Goal: Transaction & Acquisition: Purchase product/service

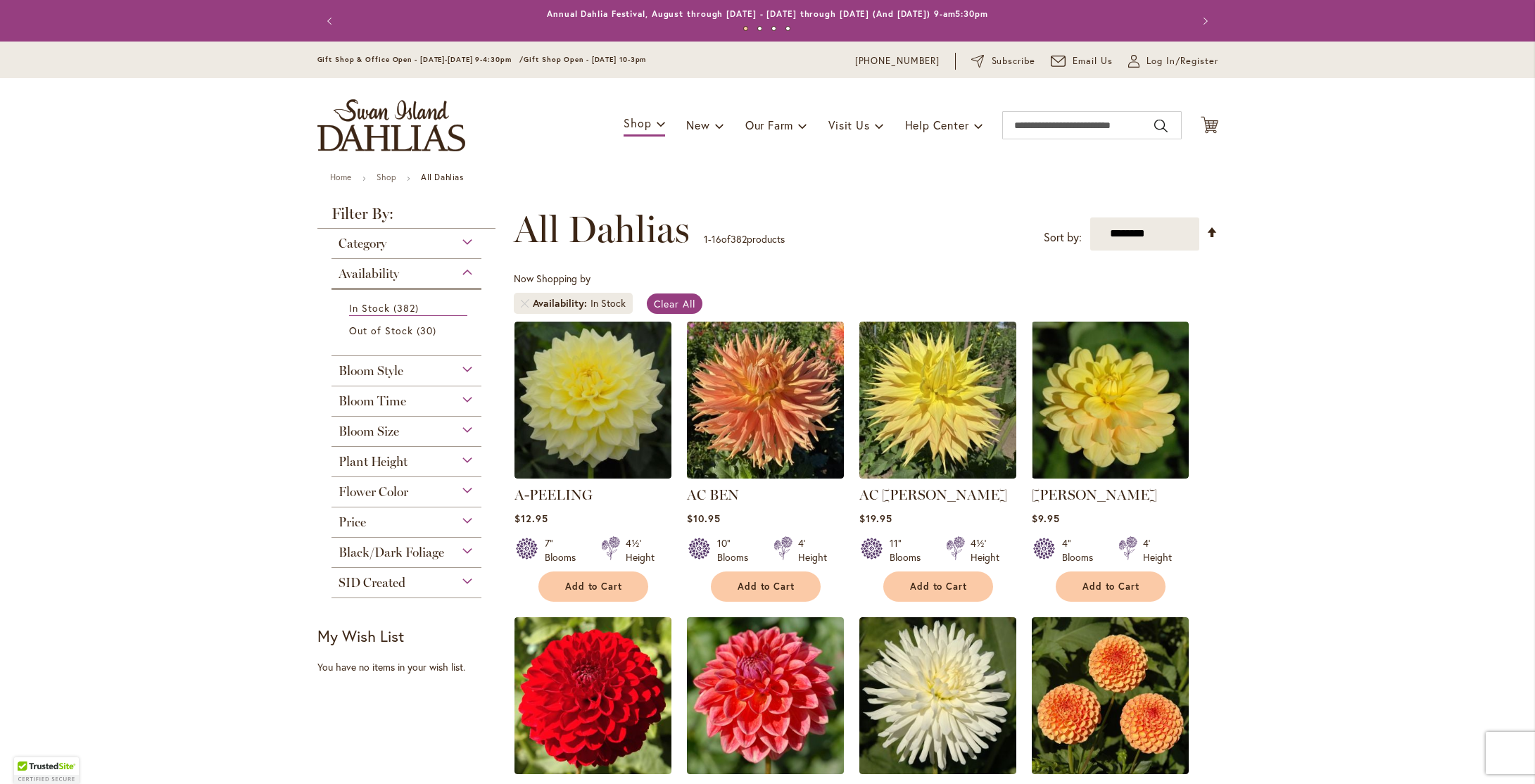
click at [464, 428] on div "Bloom Size" at bounding box center [407, 428] width 150 height 23
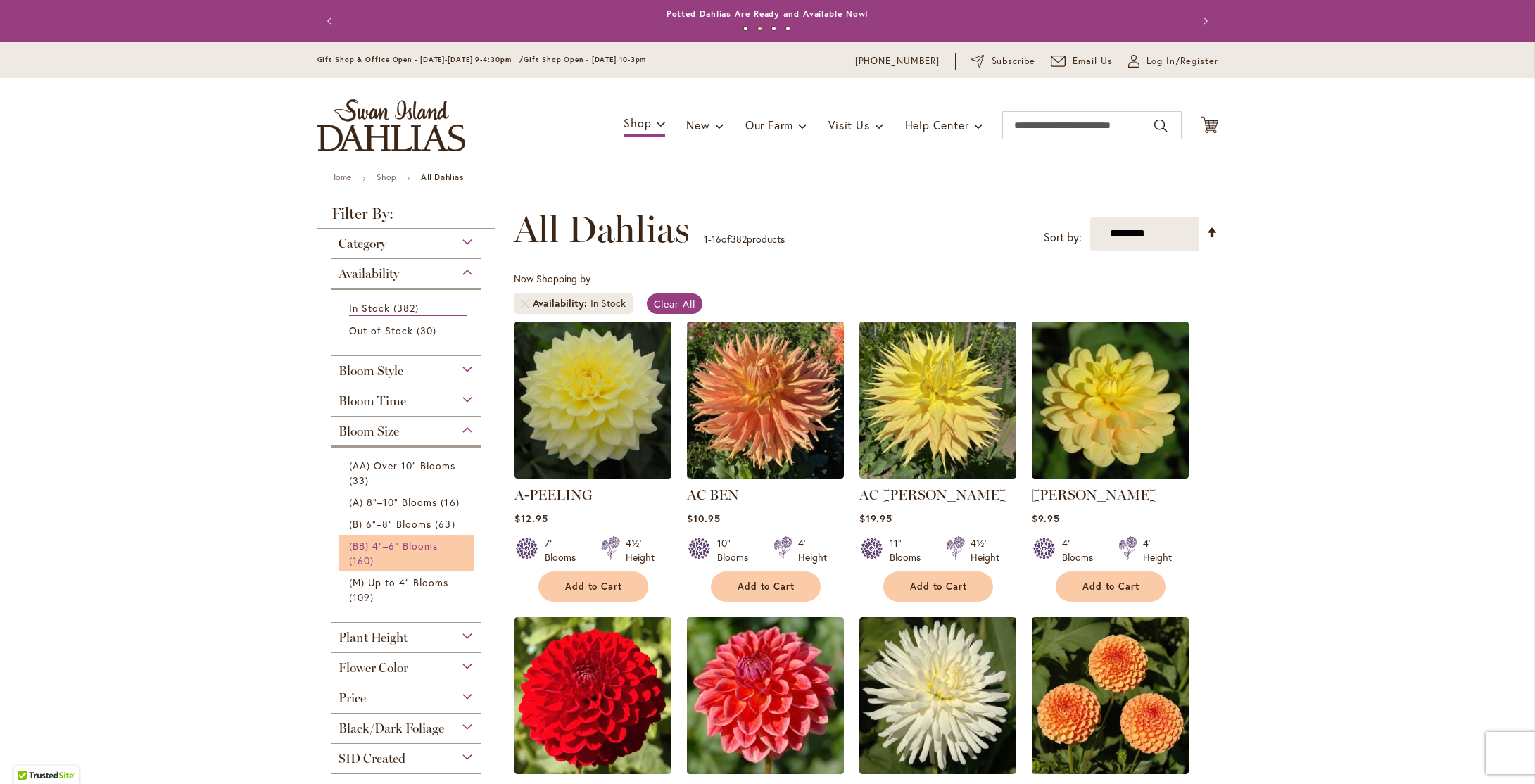
click at [424, 551] on link "(BB) 4"–6" Blooms 160 items" at bounding box center [408, 553] width 119 height 29
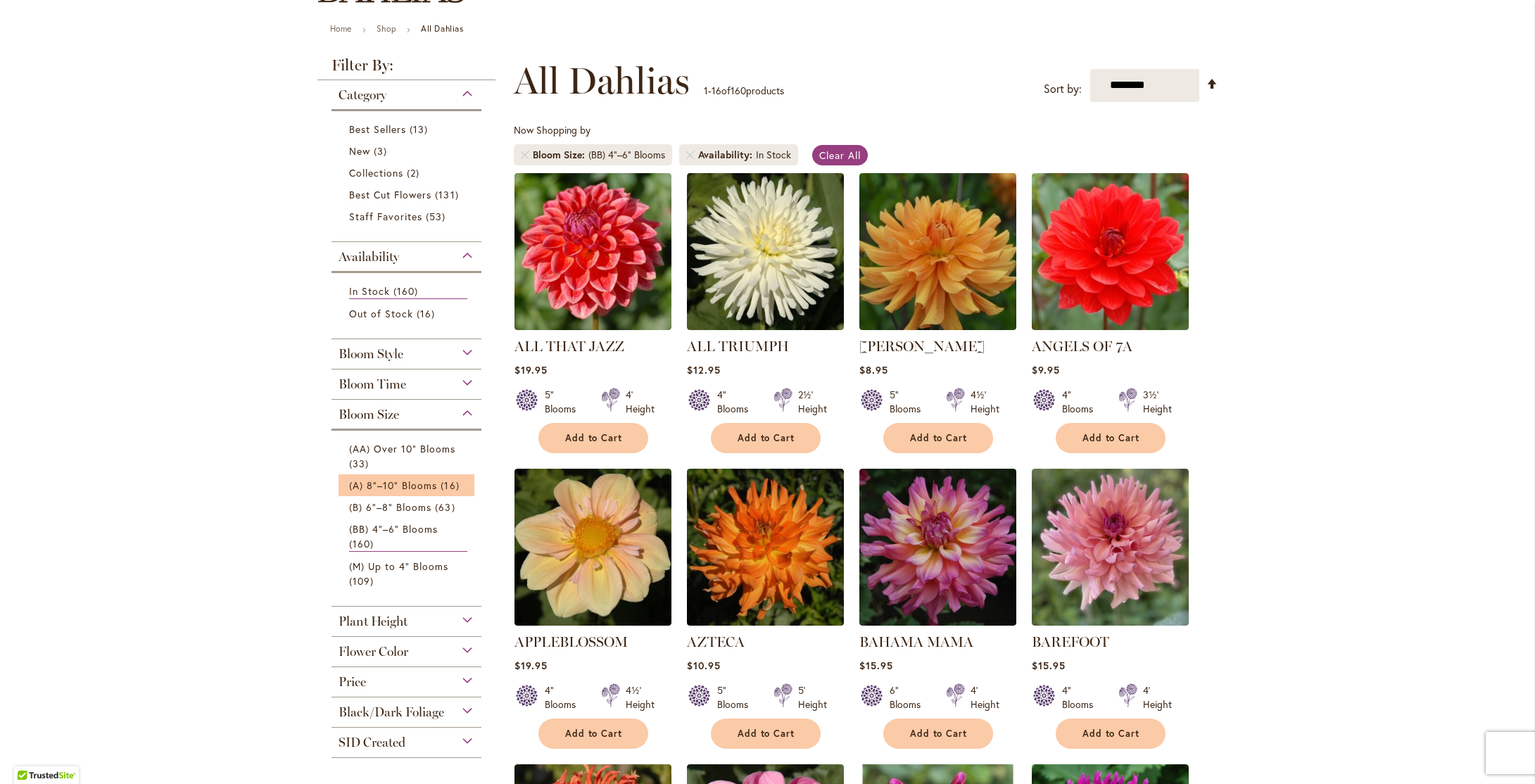
scroll to position [151, 0]
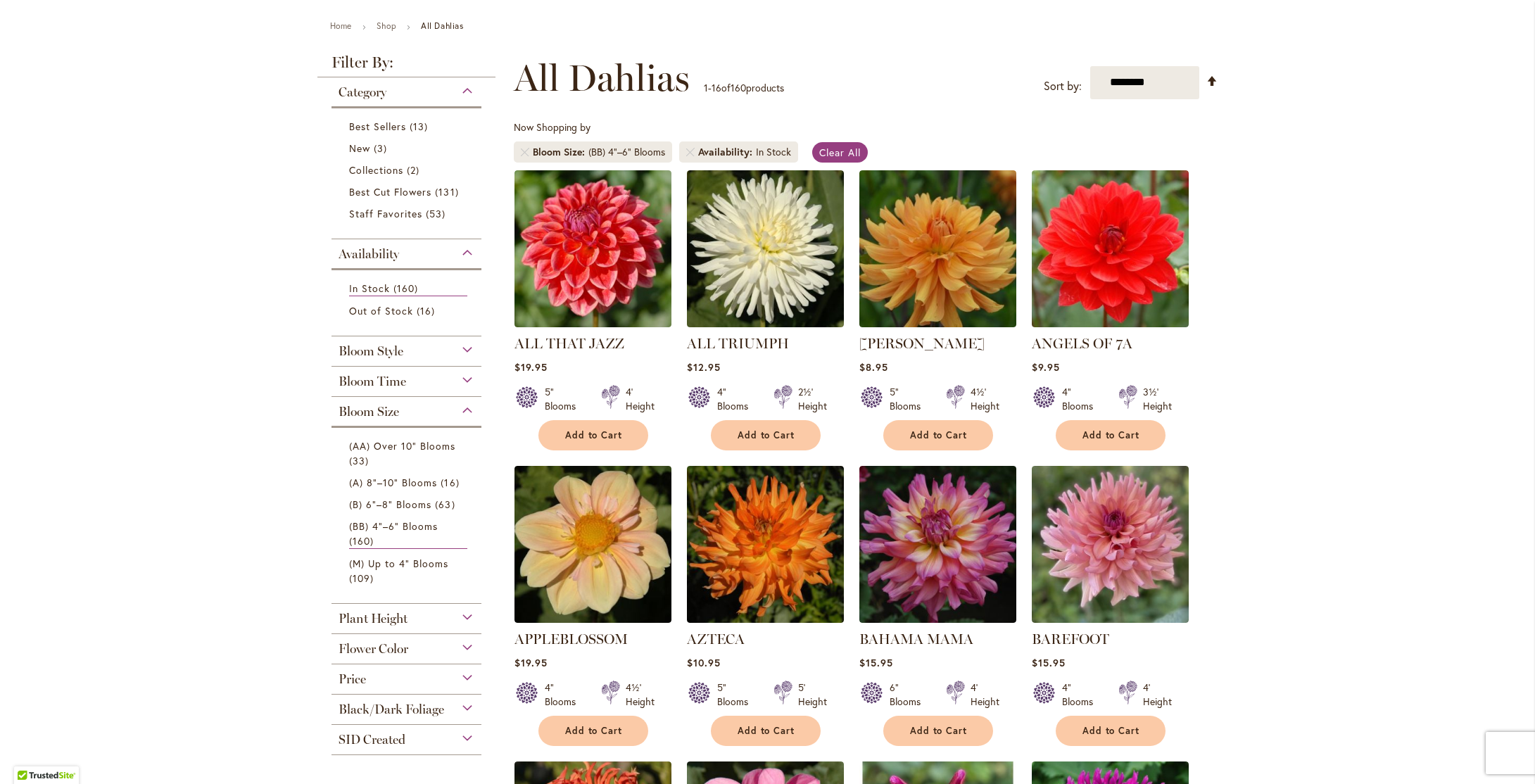
click at [466, 671] on div "Price" at bounding box center [407, 675] width 150 height 23
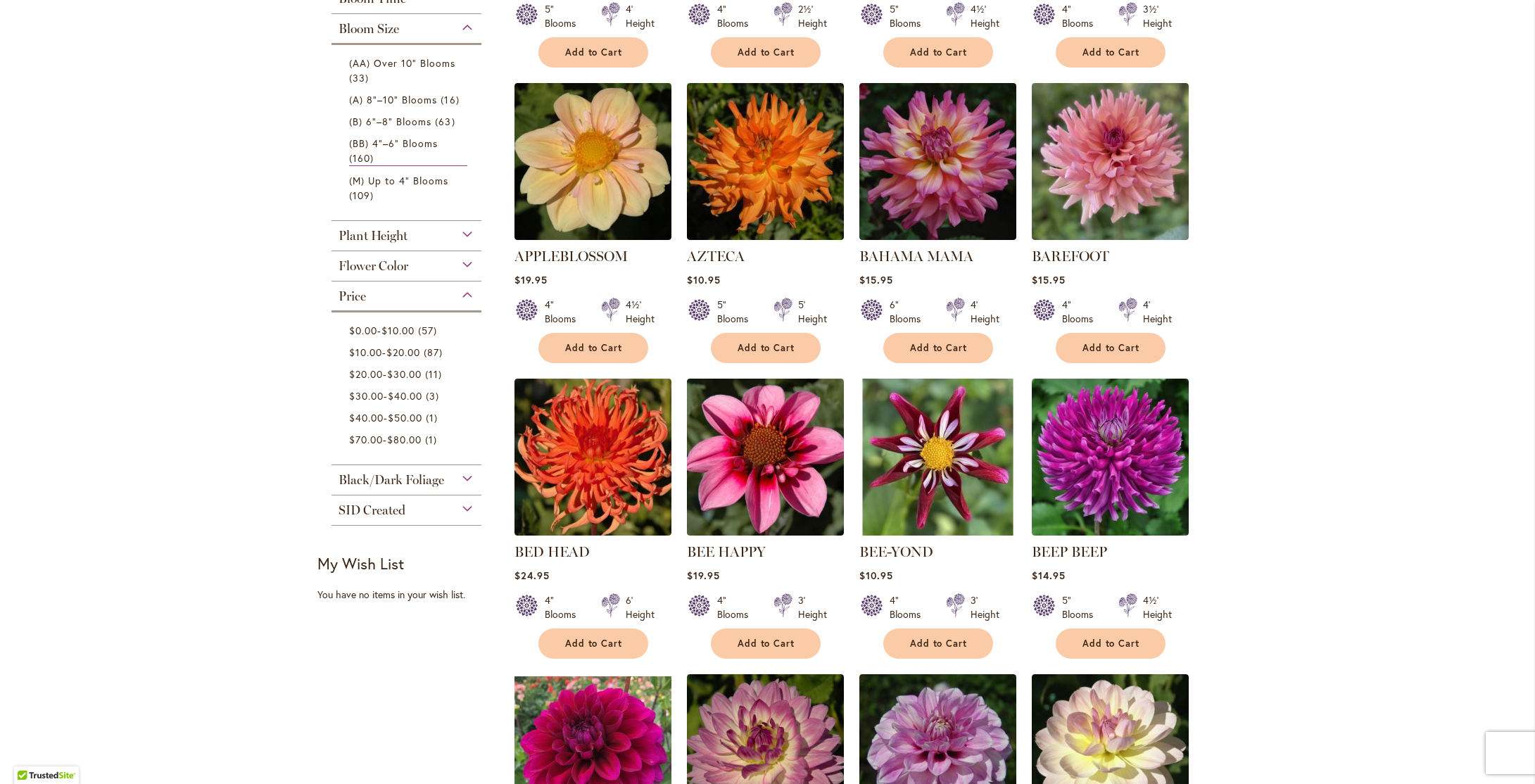
scroll to position [500, 0]
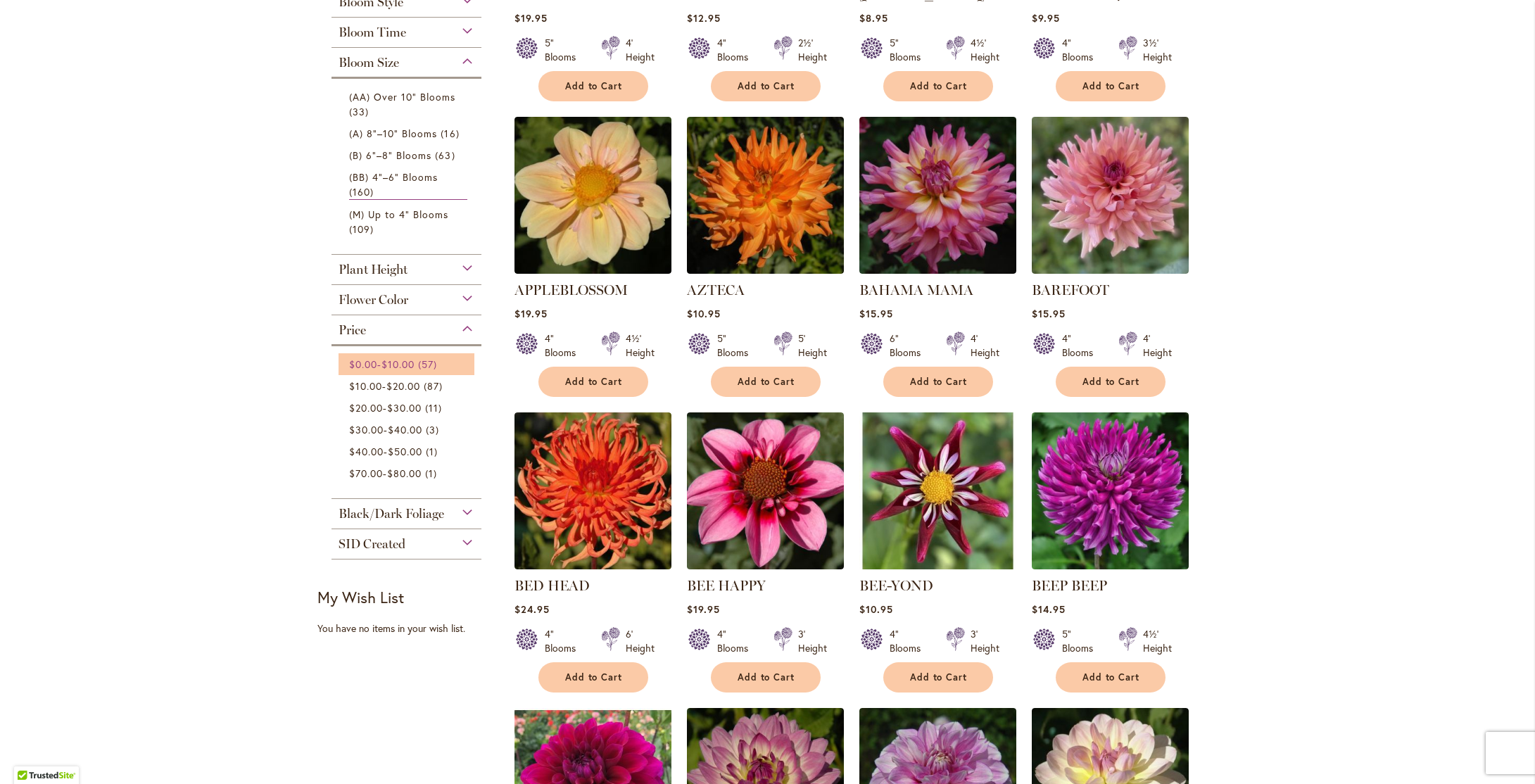
click at [396, 363] on span "$10.00" at bounding box center [397, 364] width 33 height 13
click at [396, 381] on span "$20.00" at bounding box center [403, 387] width 34 height 13
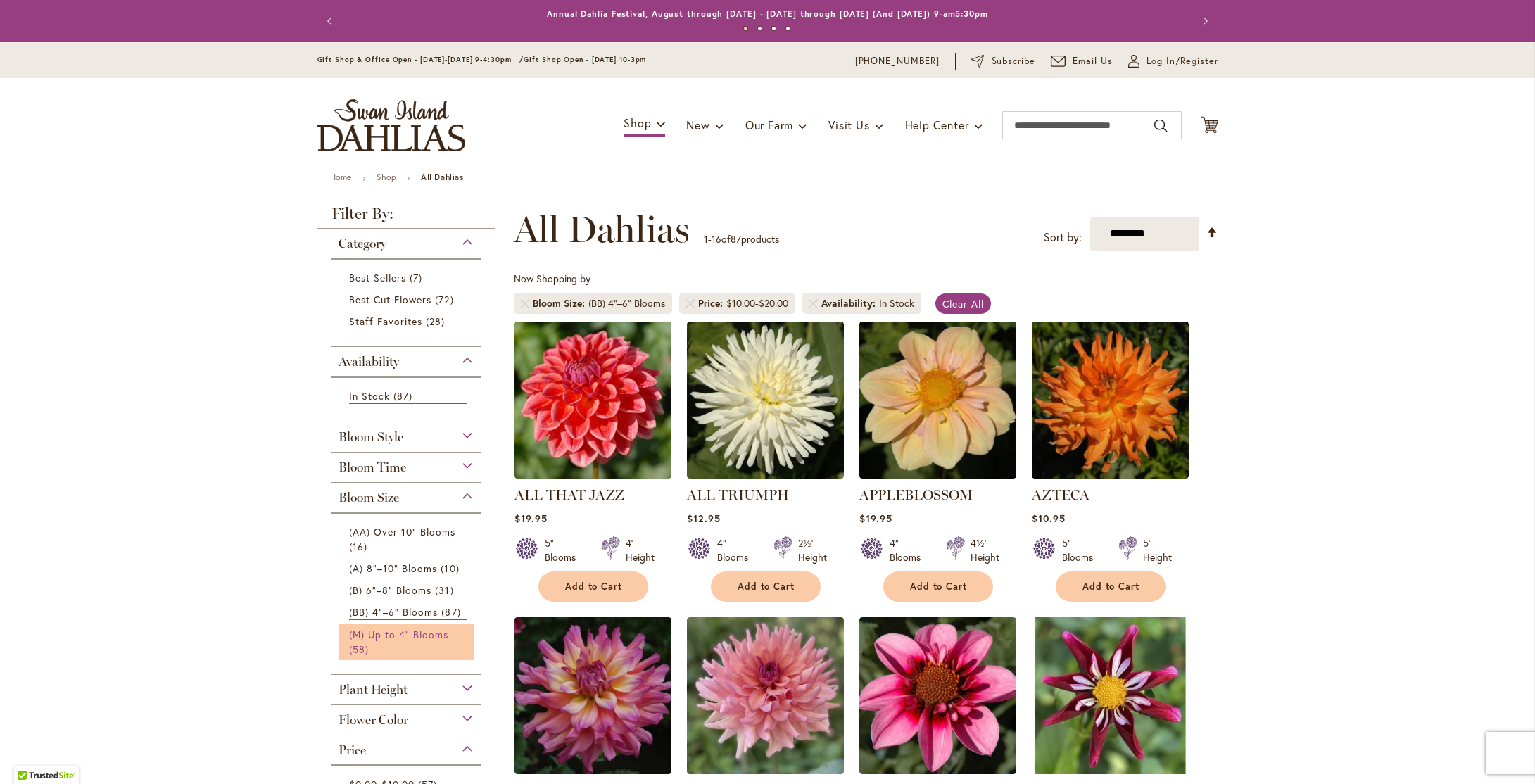
click at [388, 635] on span "(M) Up to 4" Blooms" at bounding box center [399, 634] width 100 height 13
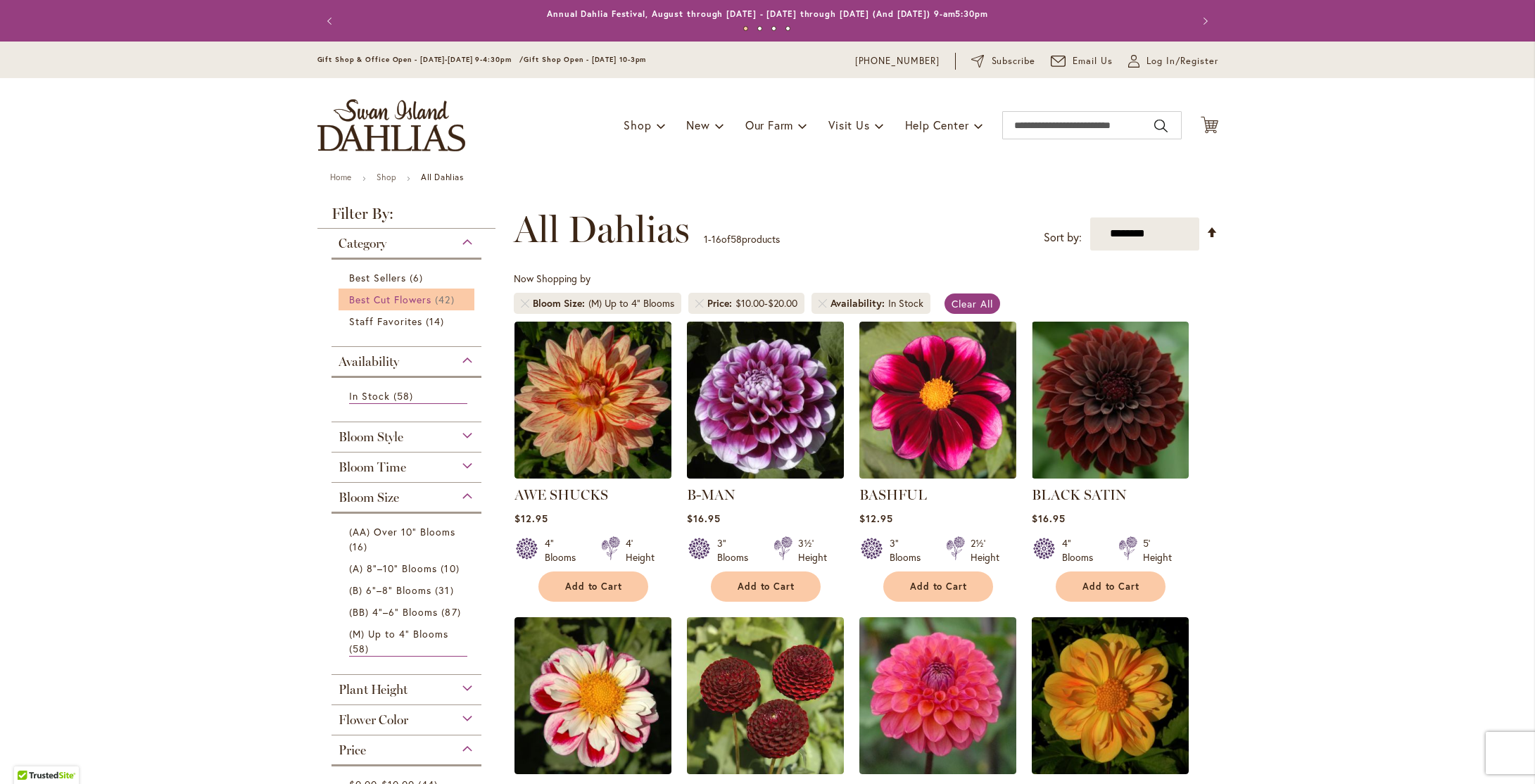
click at [420, 301] on span "Best Cut Flowers" at bounding box center [391, 299] width 83 height 13
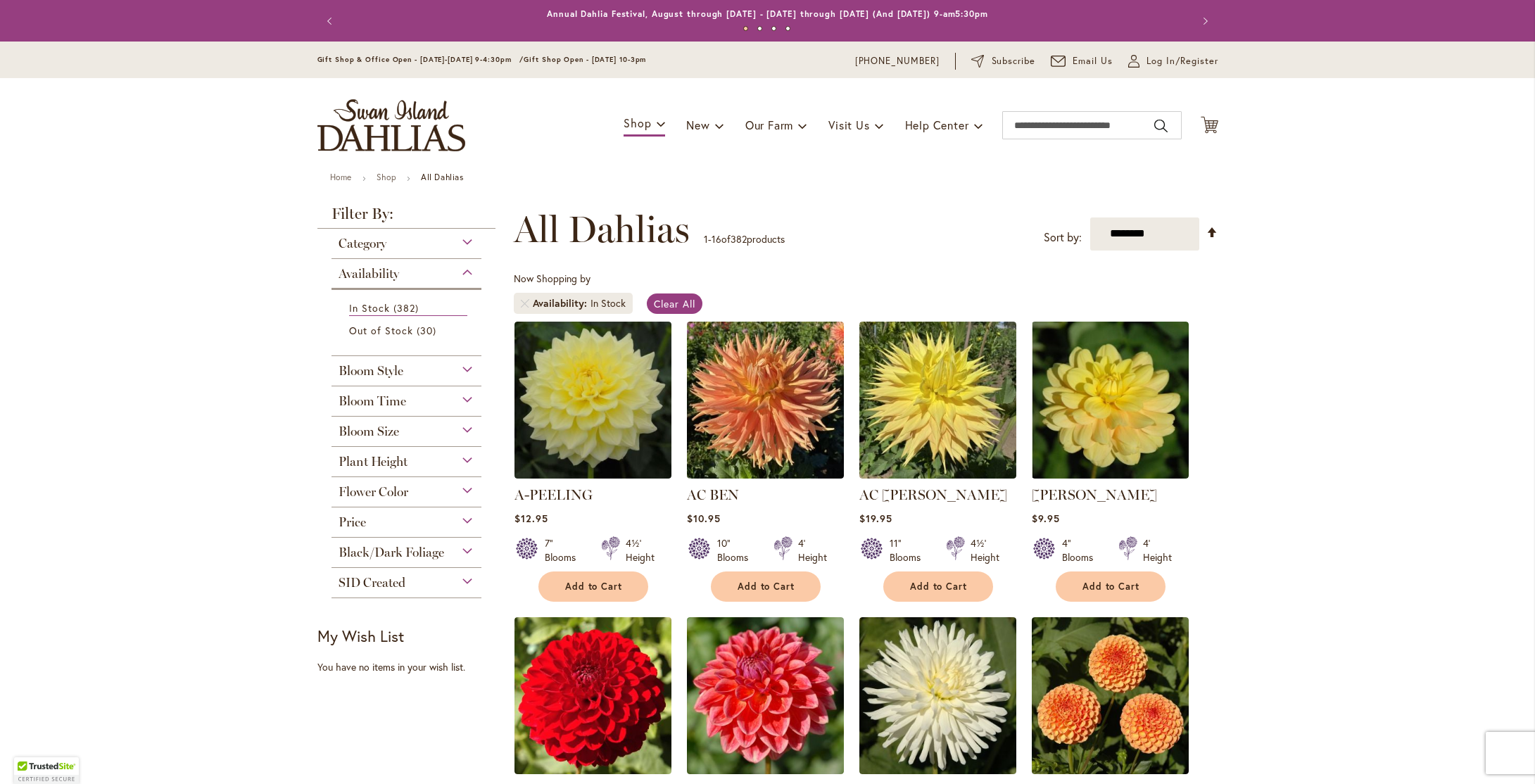
click at [470, 242] on div "Category" at bounding box center [407, 239] width 150 height 23
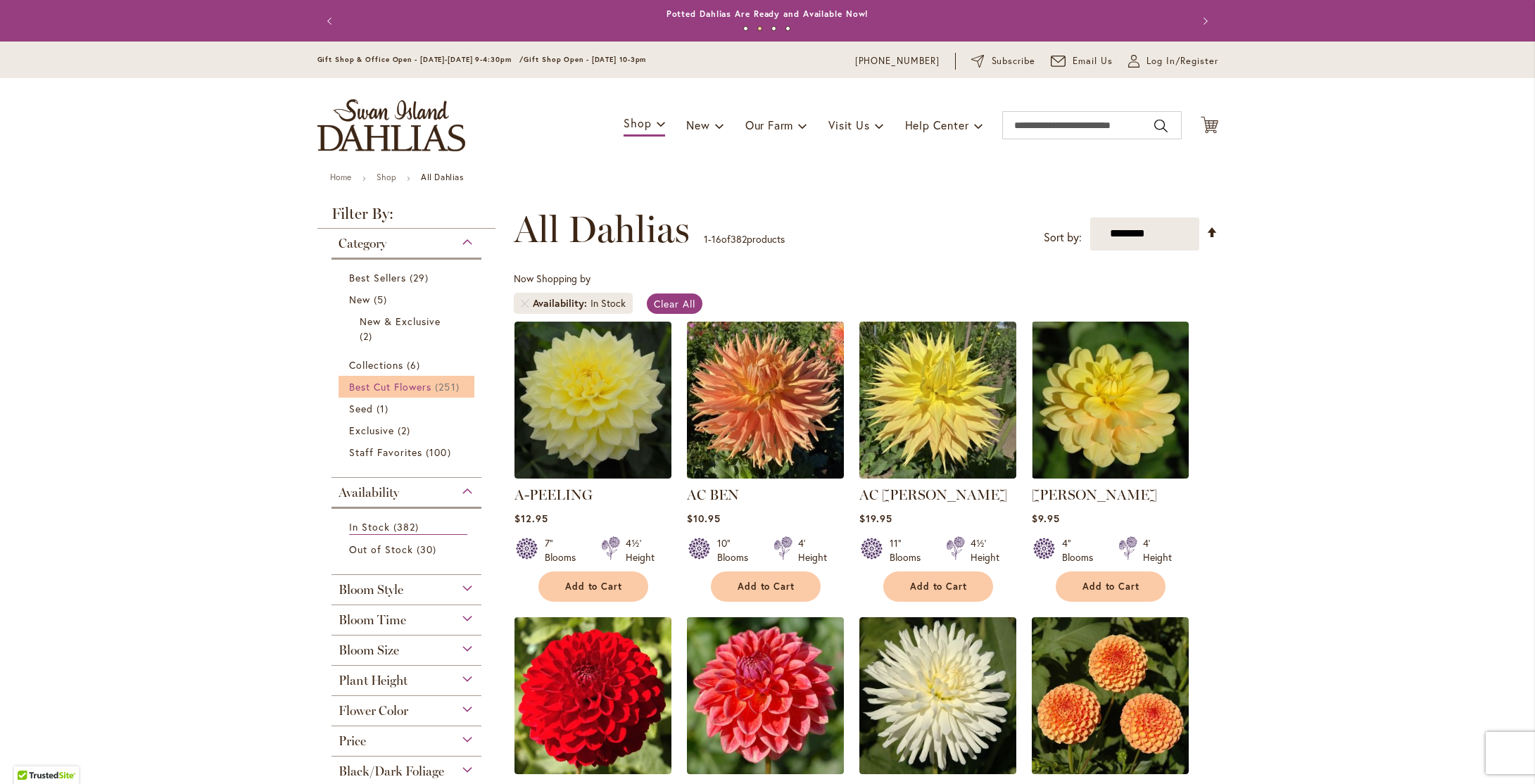
click at [429, 381] on span "Best Cut Flowers" at bounding box center [391, 387] width 83 height 13
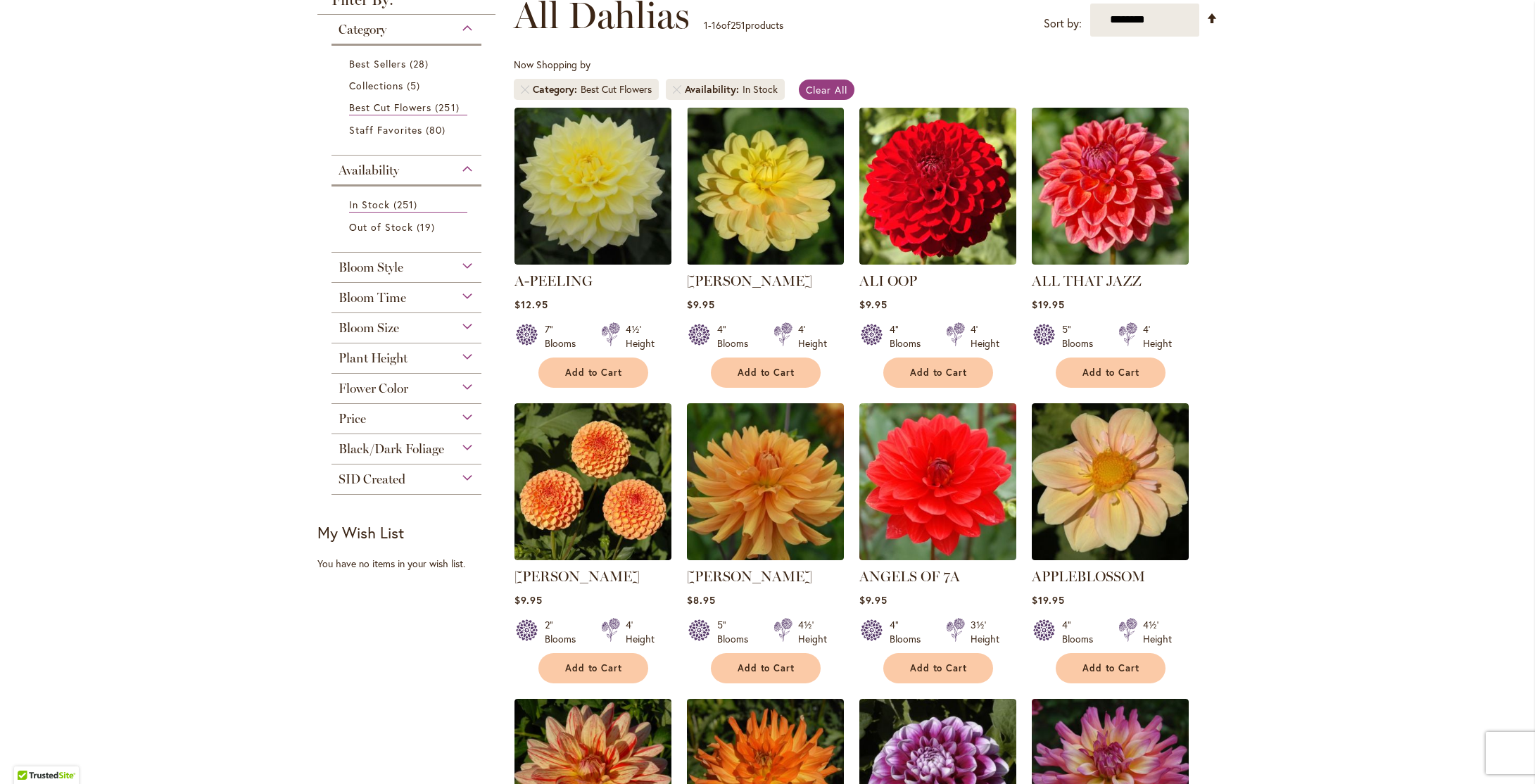
scroll to position [225, 0]
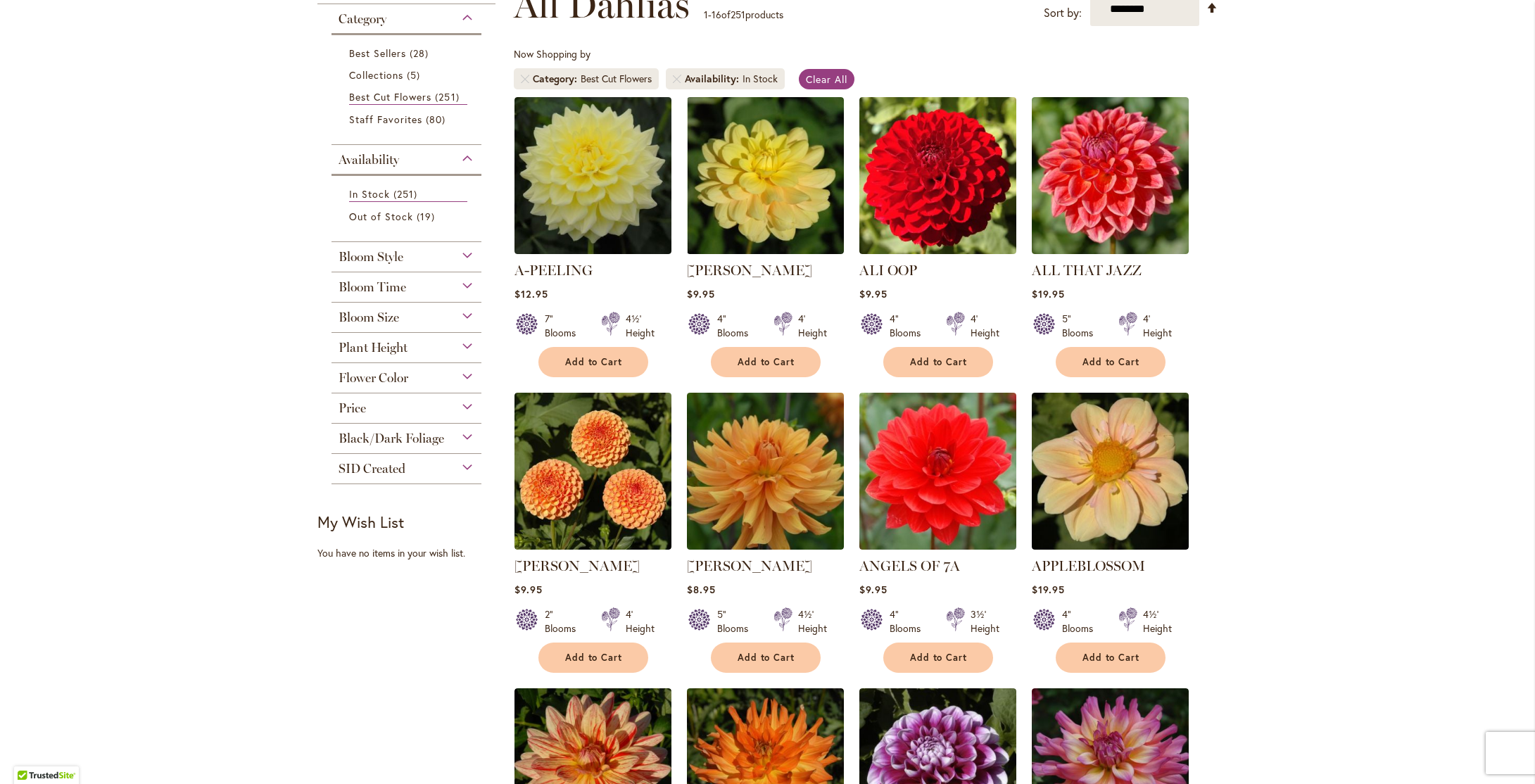
click at [464, 314] on div "Bloom Size" at bounding box center [407, 314] width 150 height 23
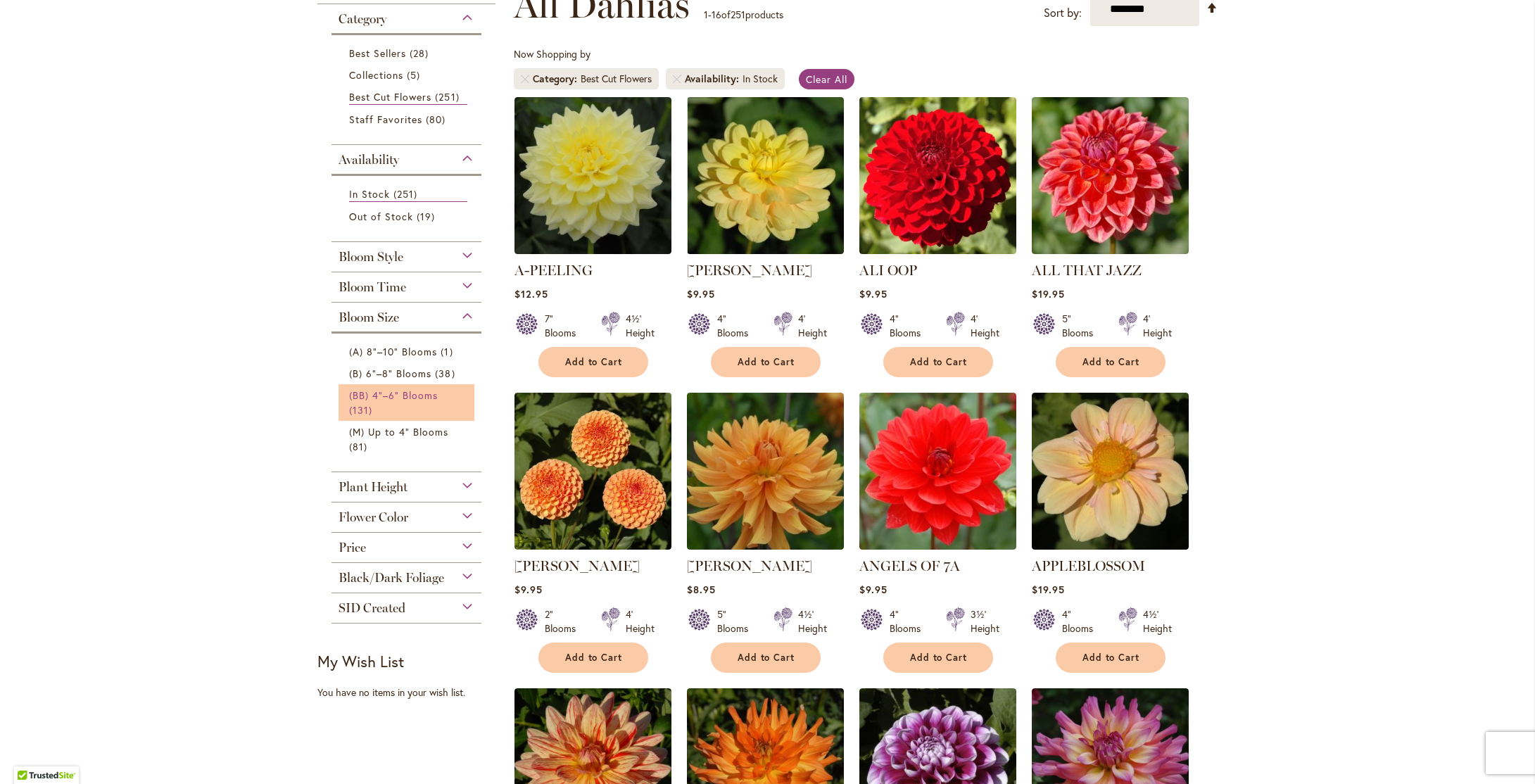
click at [401, 393] on span "(BB) 4"–6" Blooms" at bounding box center [394, 395] width 89 height 13
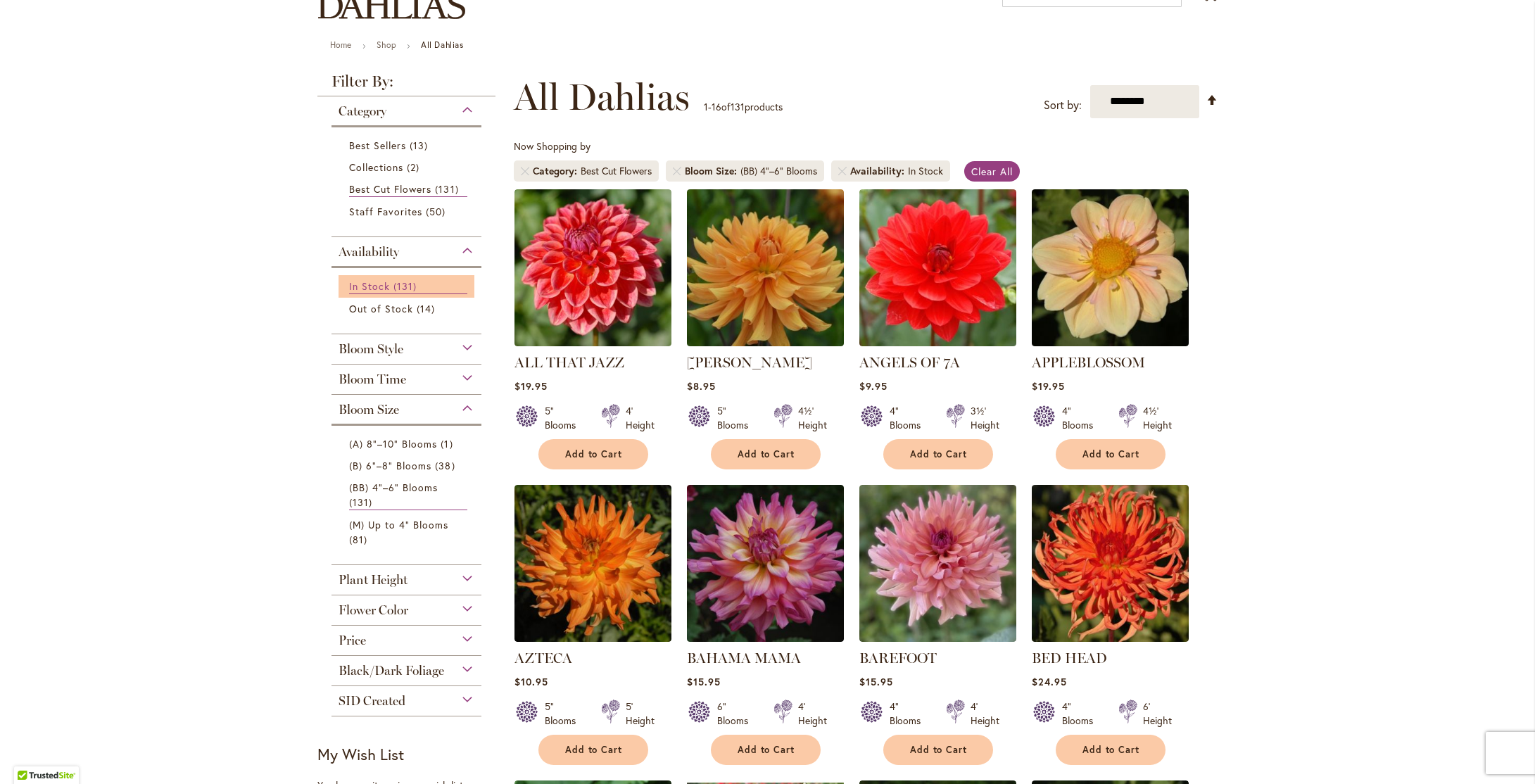
scroll to position [134, 0]
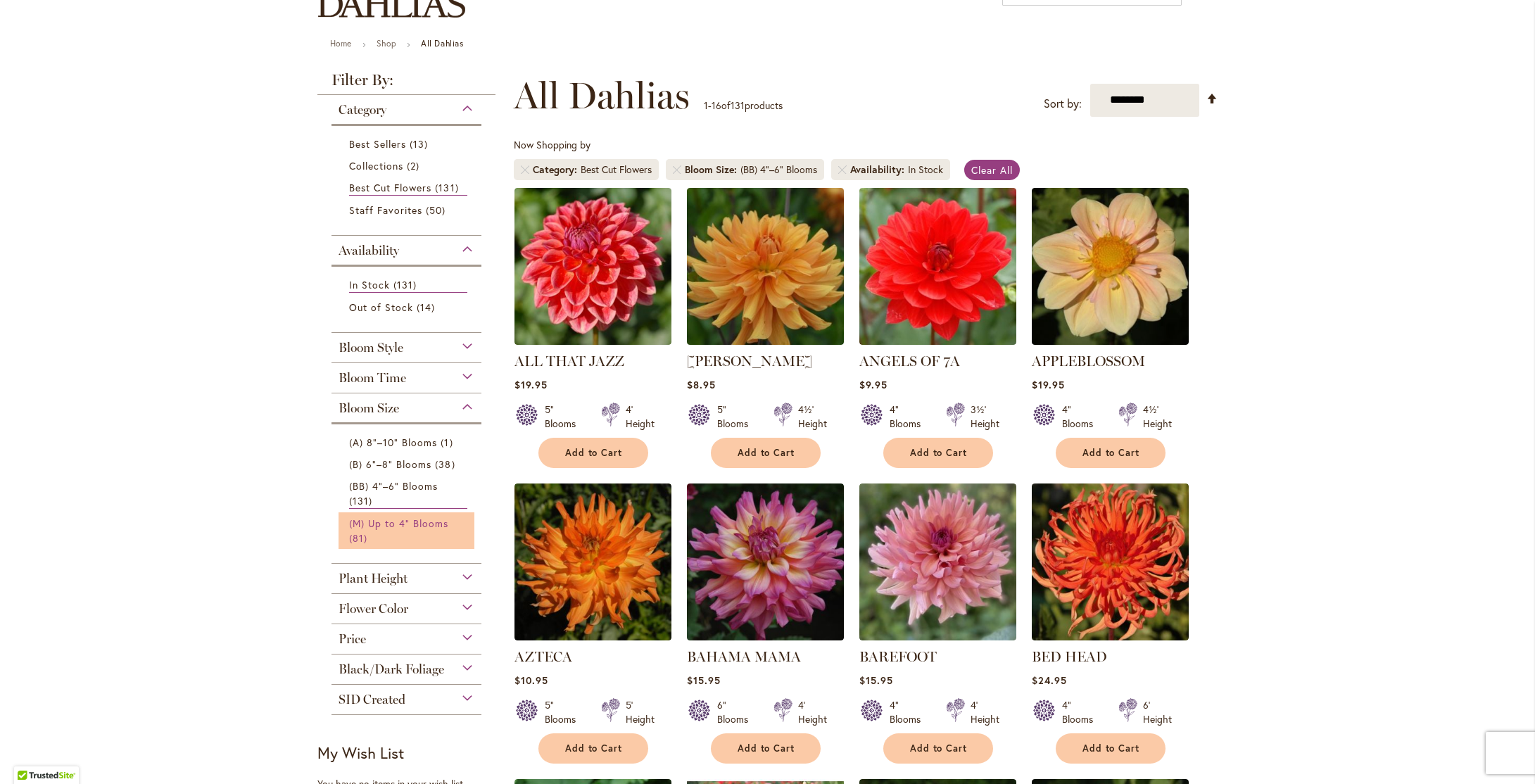
click at [396, 517] on span "(M) Up to 4" Blooms" at bounding box center [399, 523] width 100 height 13
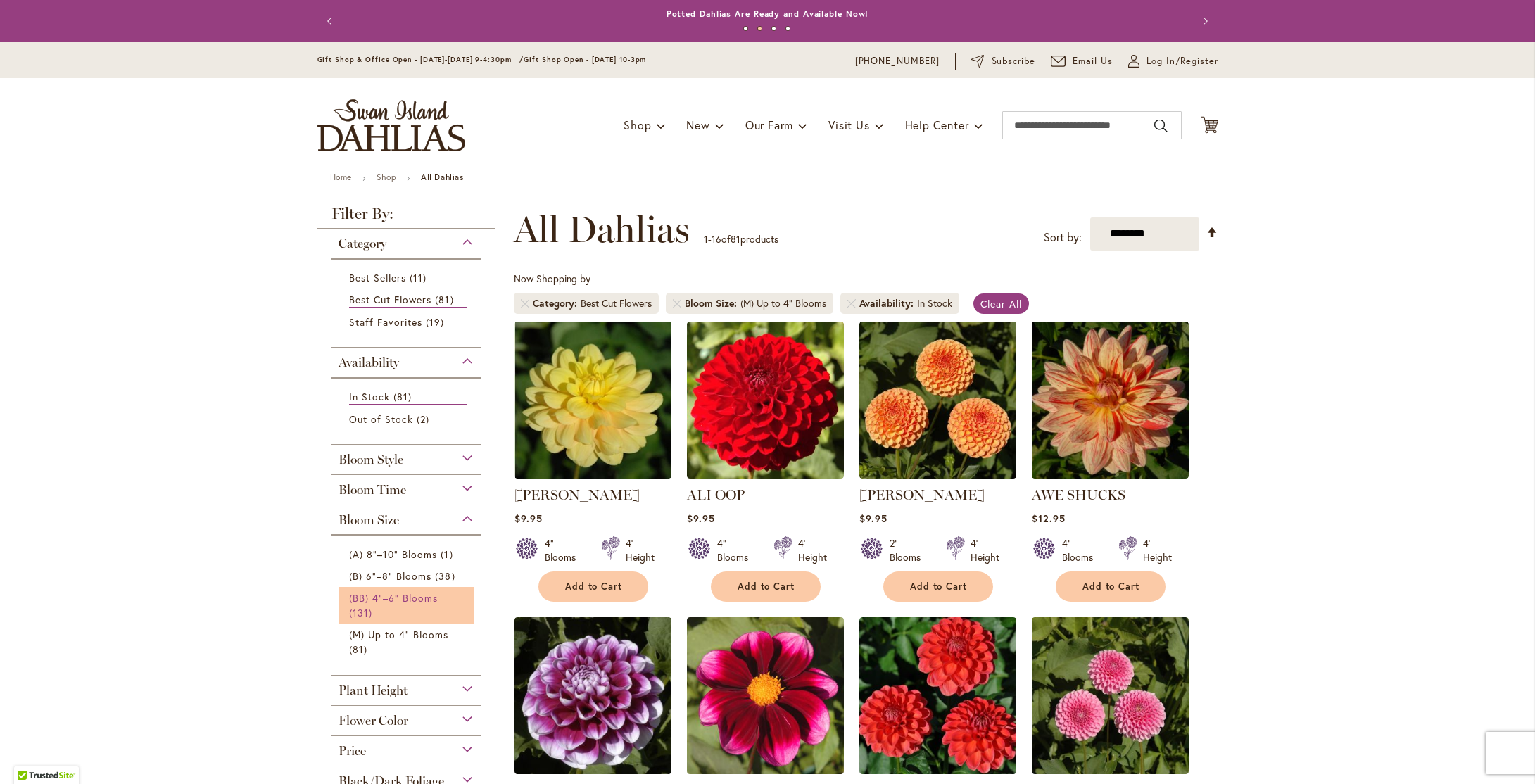
click at [431, 596] on span "(BB) 4"–6" Blooms" at bounding box center [394, 598] width 89 height 13
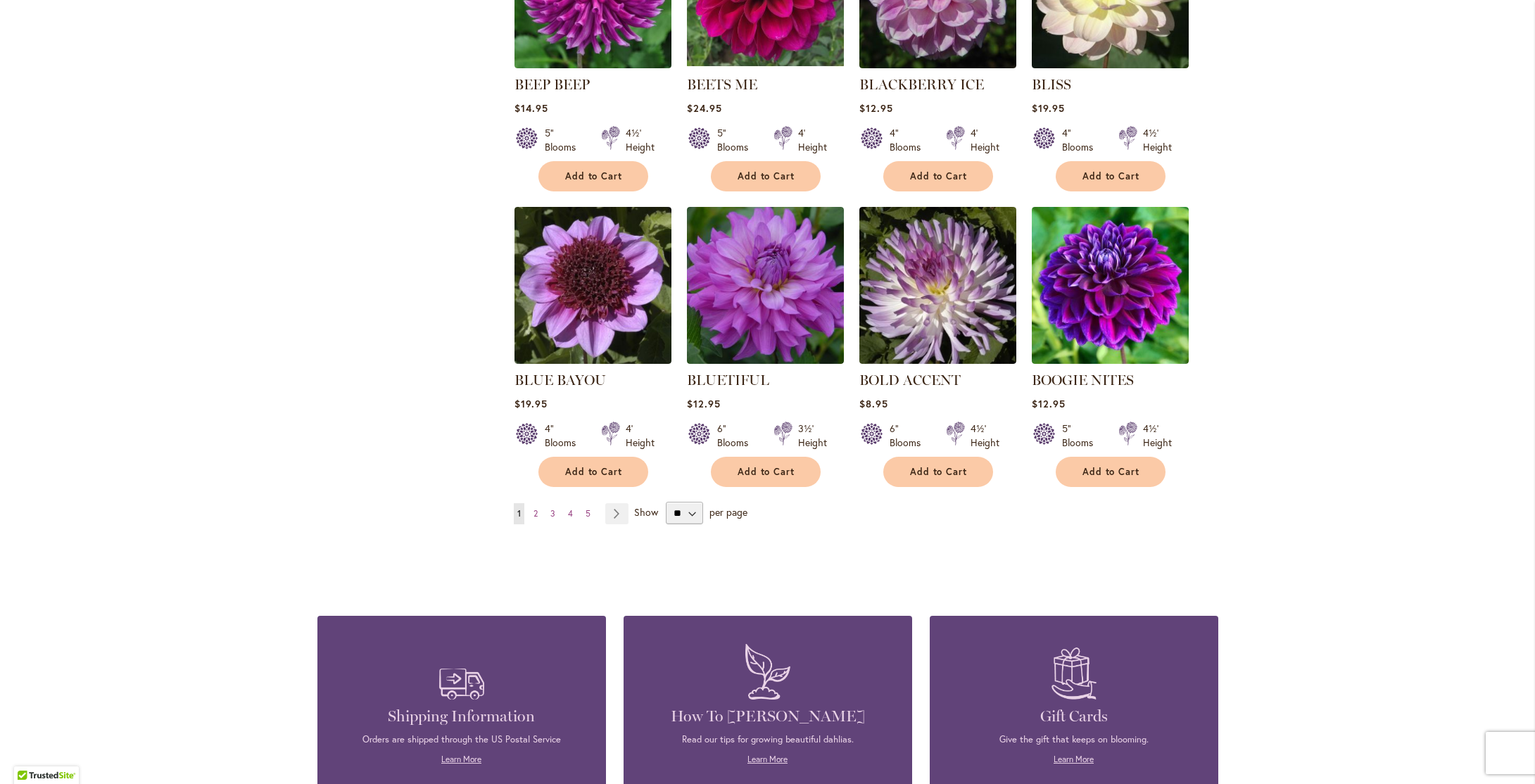
scroll to position [1004, 0]
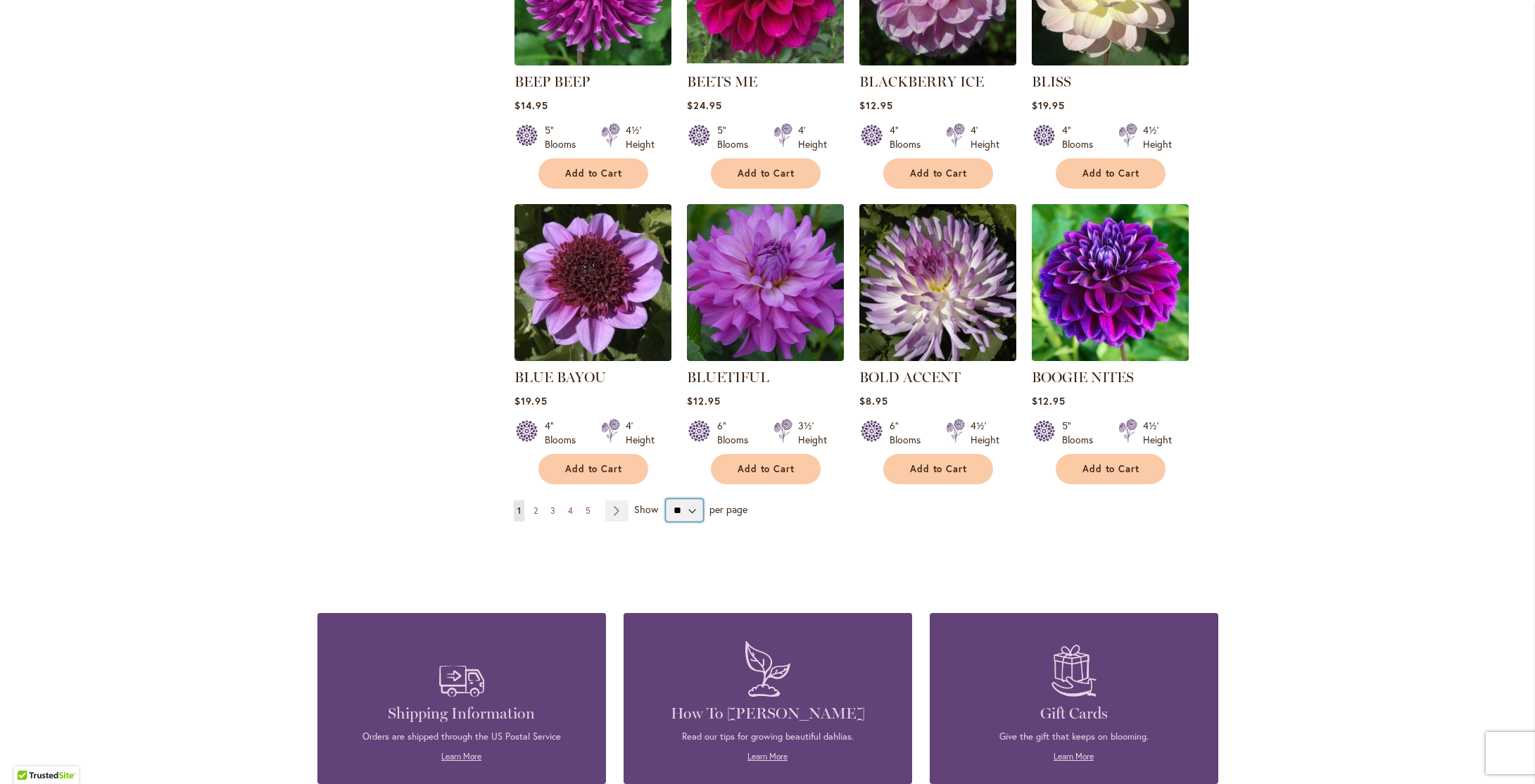
click at [692, 509] on select "** ** ** **" at bounding box center [684, 510] width 37 height 23
select select "**"
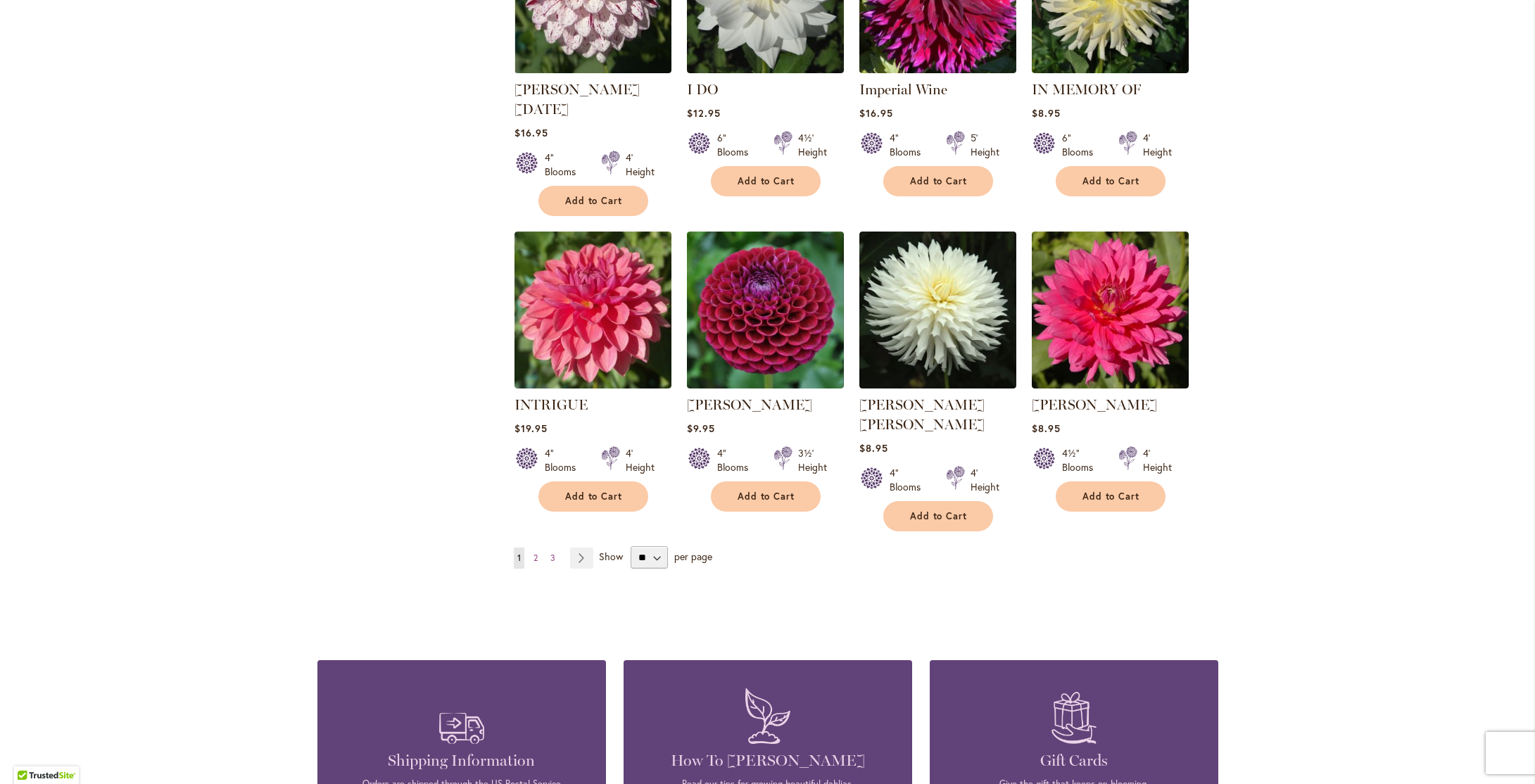
scroll to position [4677, 0]
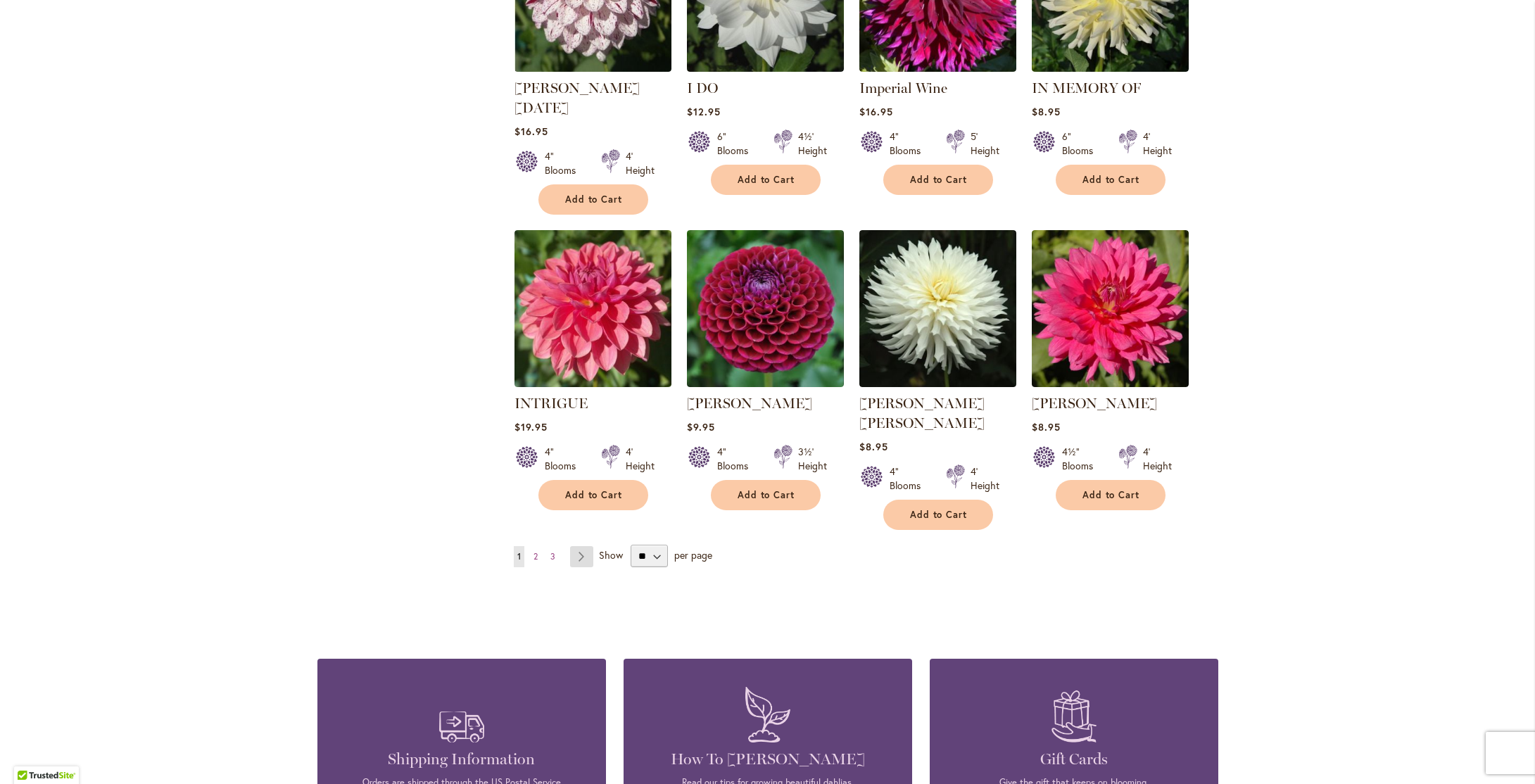
click at [583, 546] on link "Page Next" at bounding box center [582, 556] width 23 height 21
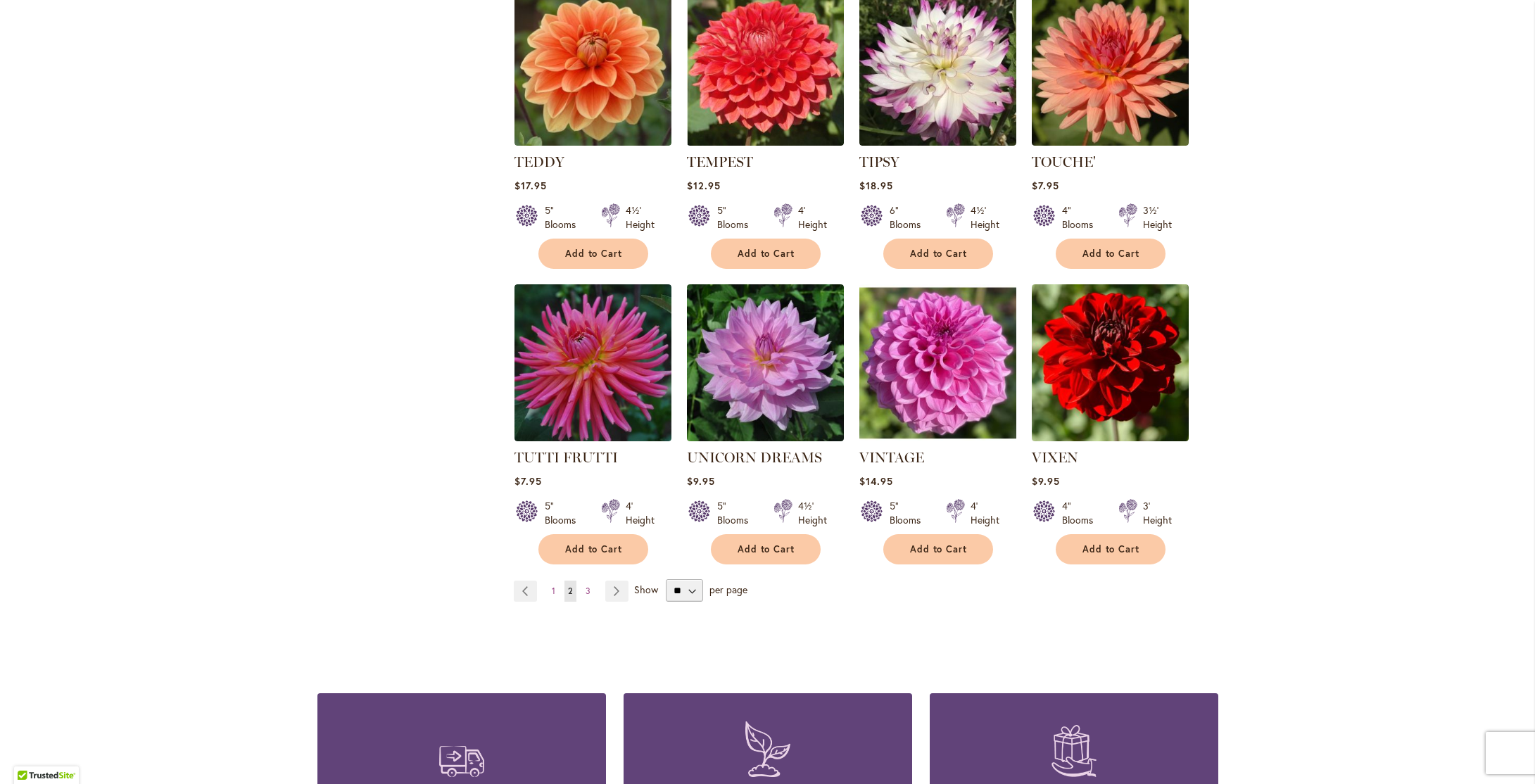
scroll to position [4595, 0]
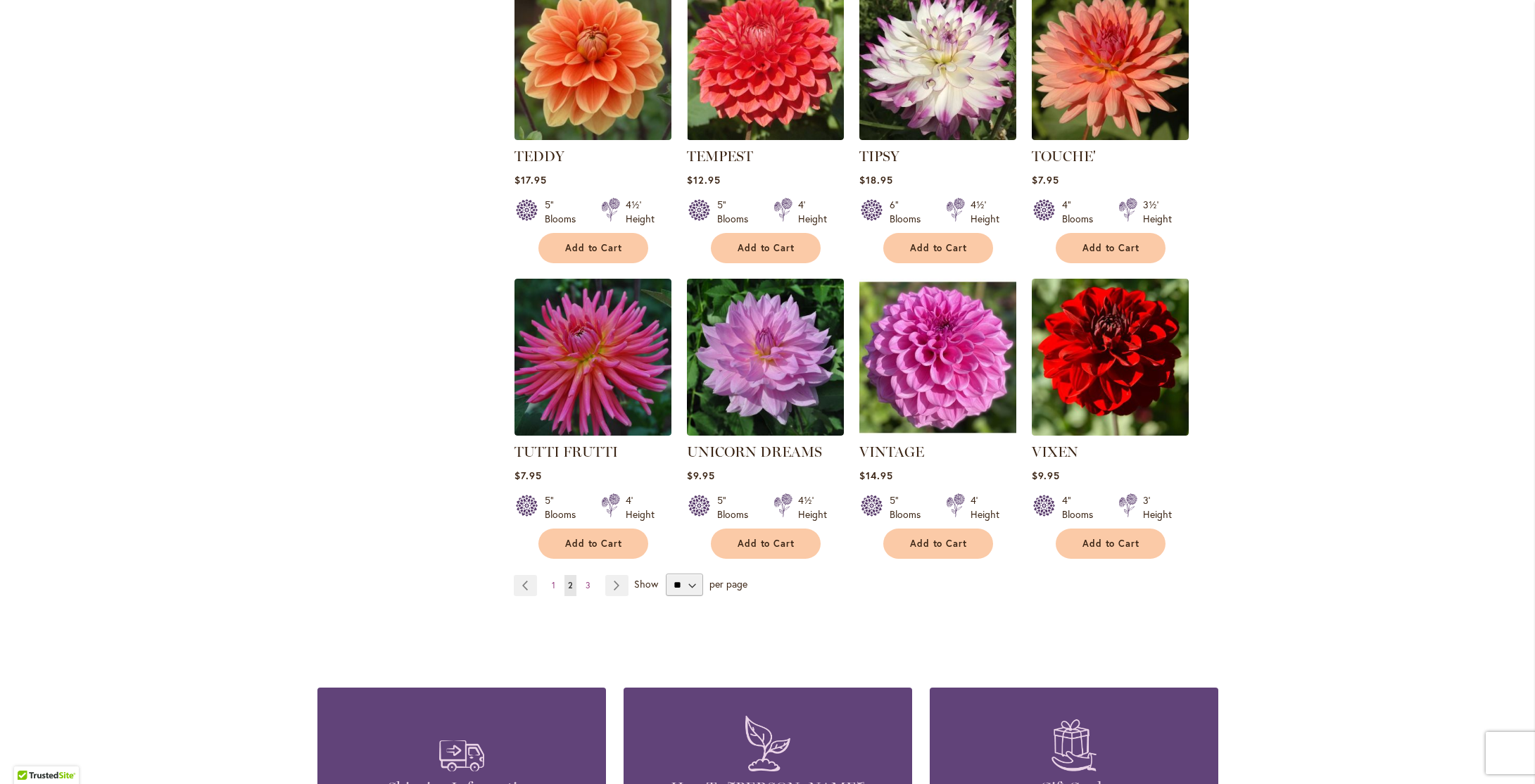
drag, startPoint x: 615, startPoint y: 514, endPoint x: 631, endPoint y: 510, distance: 16.5
click at [615, 575] on link "Page Next" at bounding box center [617, 585] width 23 height 21
